Goal: Task Accomplishment & Management: Use online tool/utility

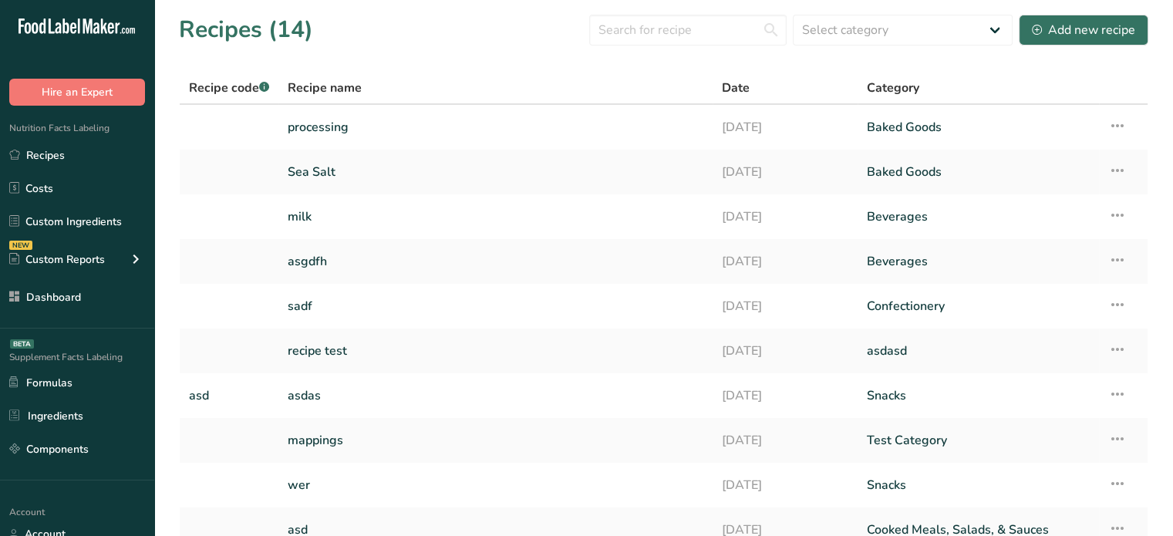
click at [368, 89] on div "Recipe name" at bounding box center [496, 88] width 416 height 19
click at [367, 126] on link "processing" at bounding box center [496, 127] width 416 height 32
click at [369, 120] on link "processing" at bounding box center [496, 127] width 416 height 32
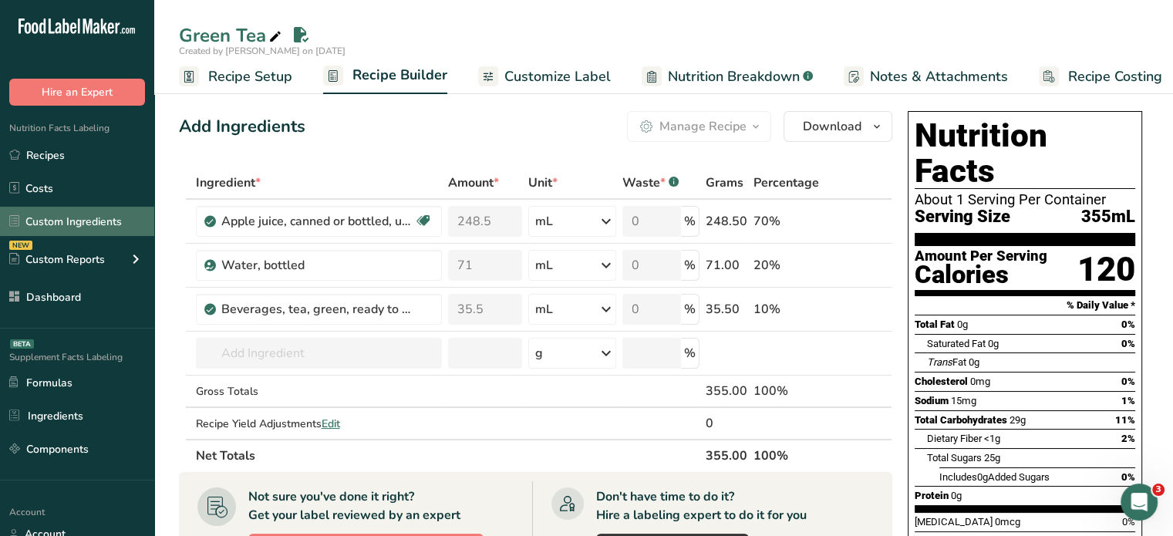
click at [85, 218] on link "Custom Ingredients" at bounding box center [77, 221] width 154 height 29
click at [600, 223] on icon at bounding box center [606, 221] width 19 height 28
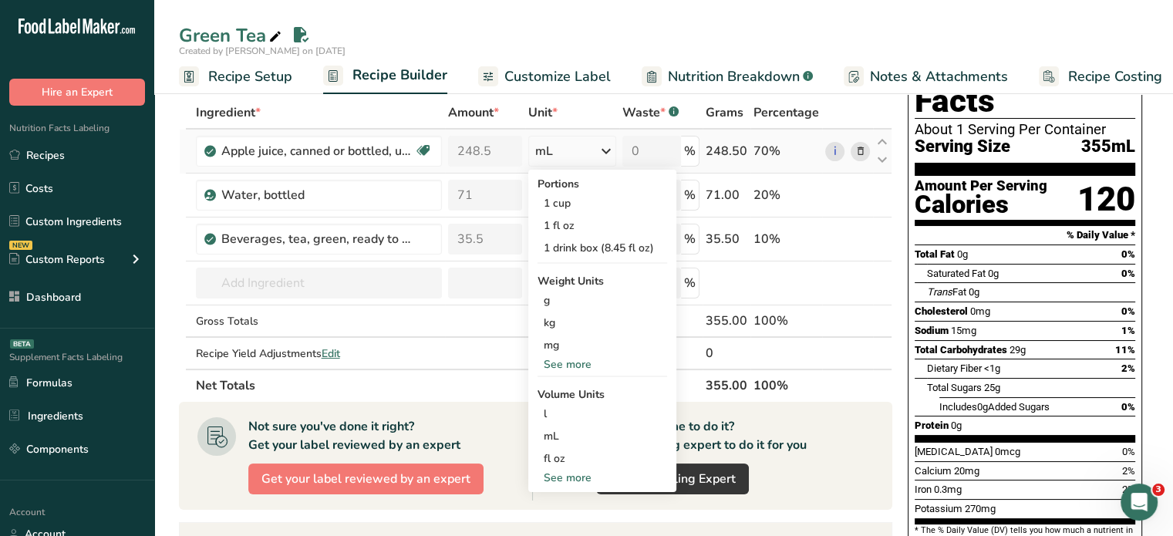
scroll to position [77, 0]
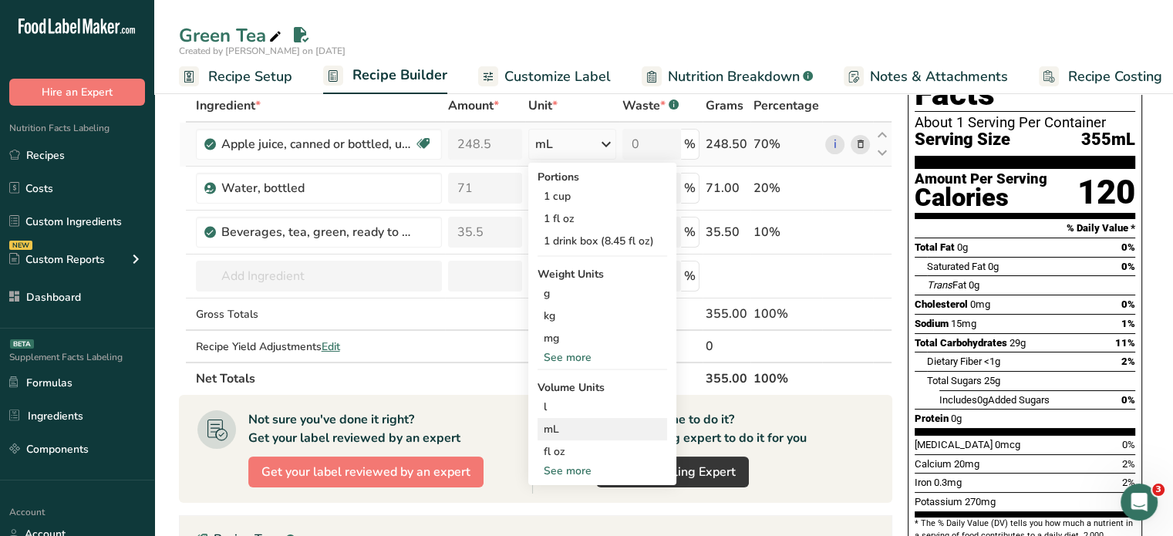
click at [561, 431] on div "mL" at bounding box center [602, 429] width 117 height 16
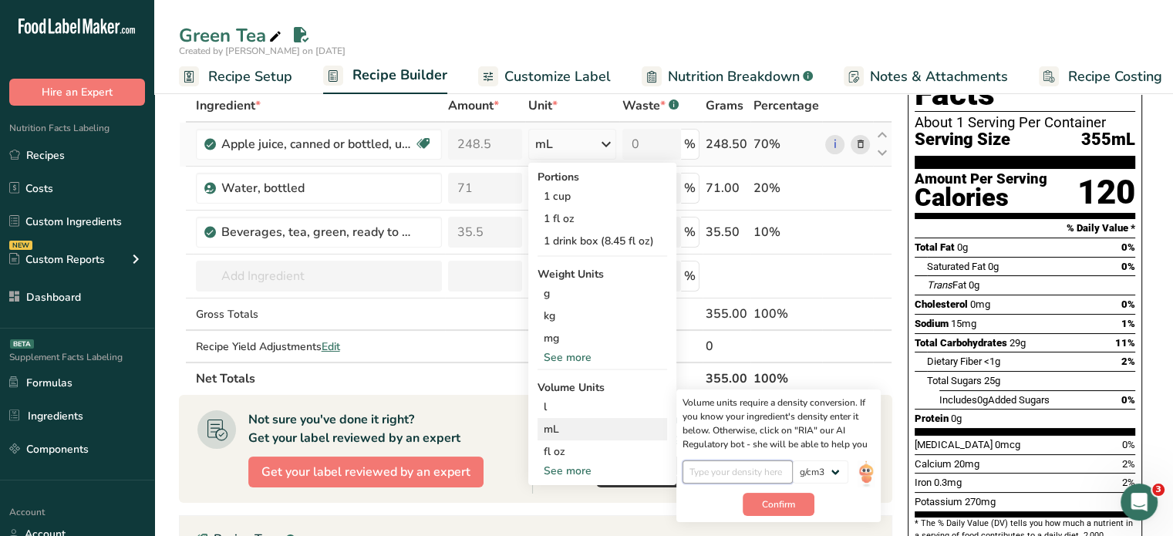
click at [742, 465] on input "number" at bounding box center [737, 471] width 110 height 23
type input "1"
click at [774, 502] on span "Confirm" at bounding box center [778, 504] width 33 height 14
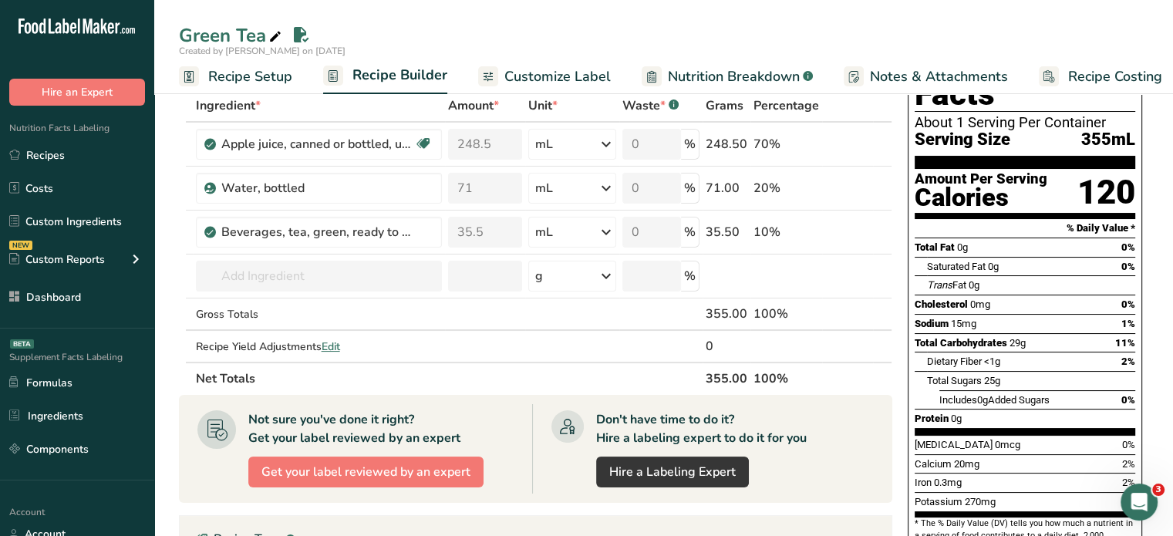
click at [1076, 295] on div "Cholesterol 0mg 0%" at bounding box center [1024, 304] width 221 height 19
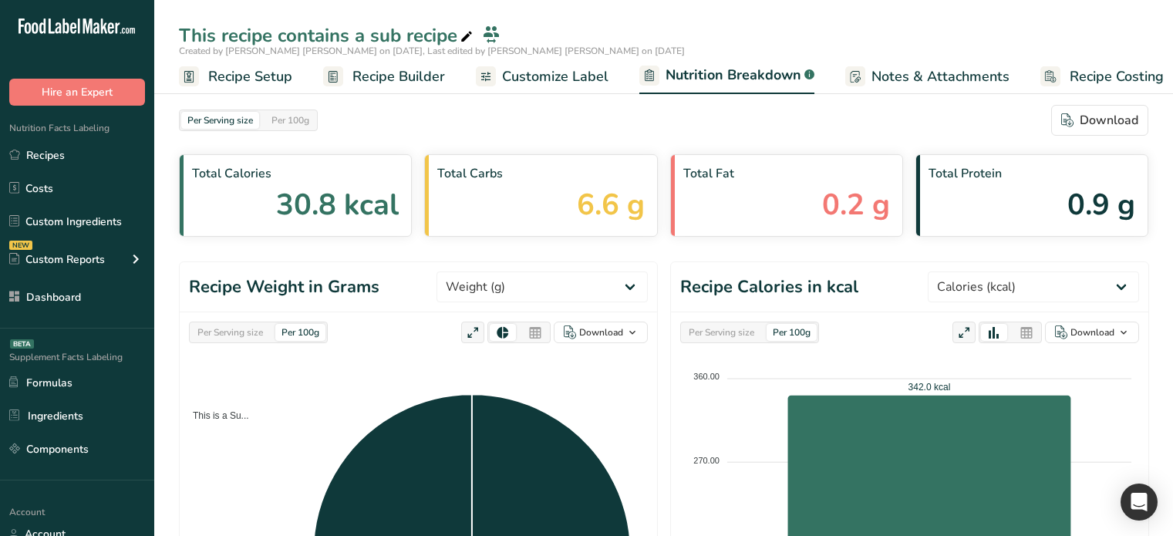
select select "Calories"
